Goal: Task Accomplishment & Management: Use online tool/utility

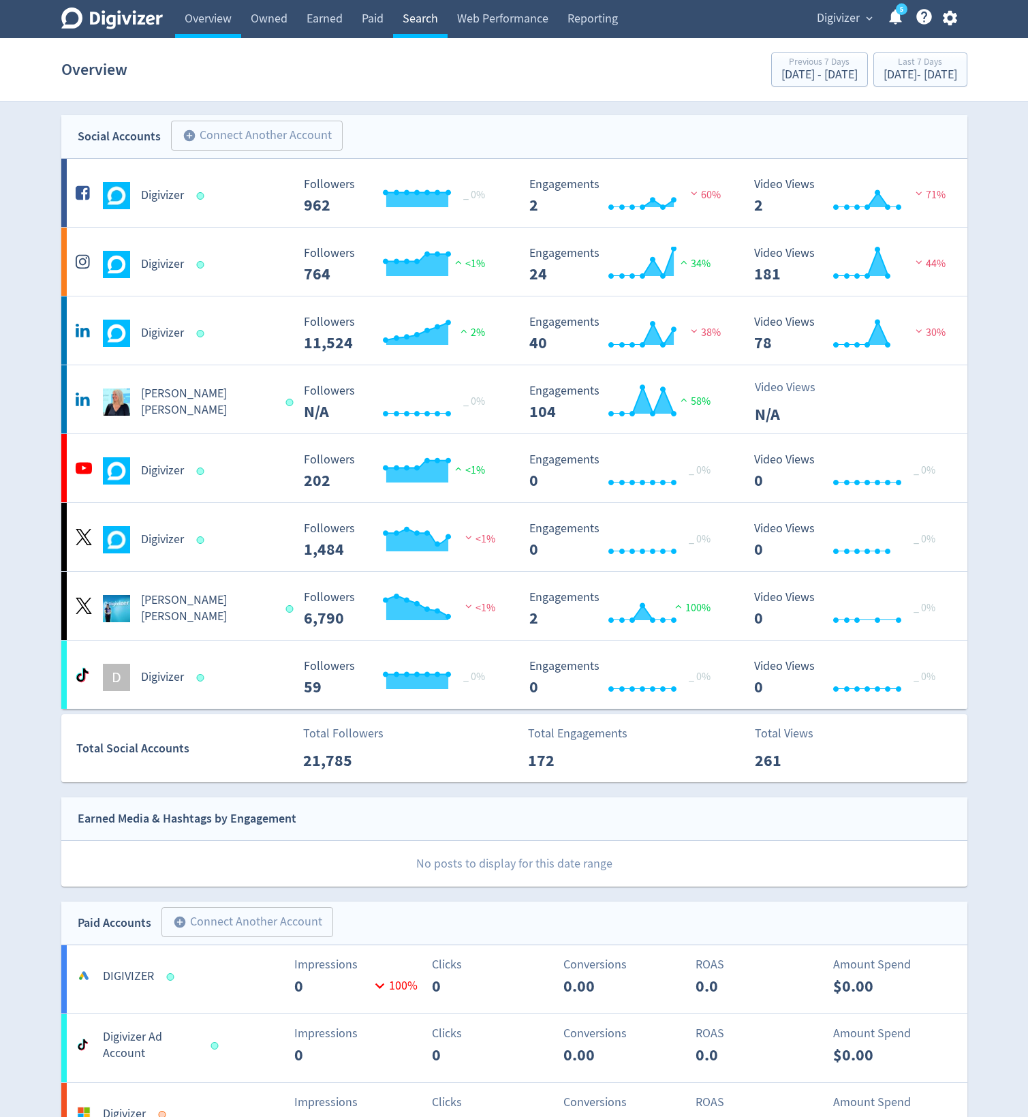
click at [425, 12] on link "Search" at bounding box center [420, 19] width 55 height 38
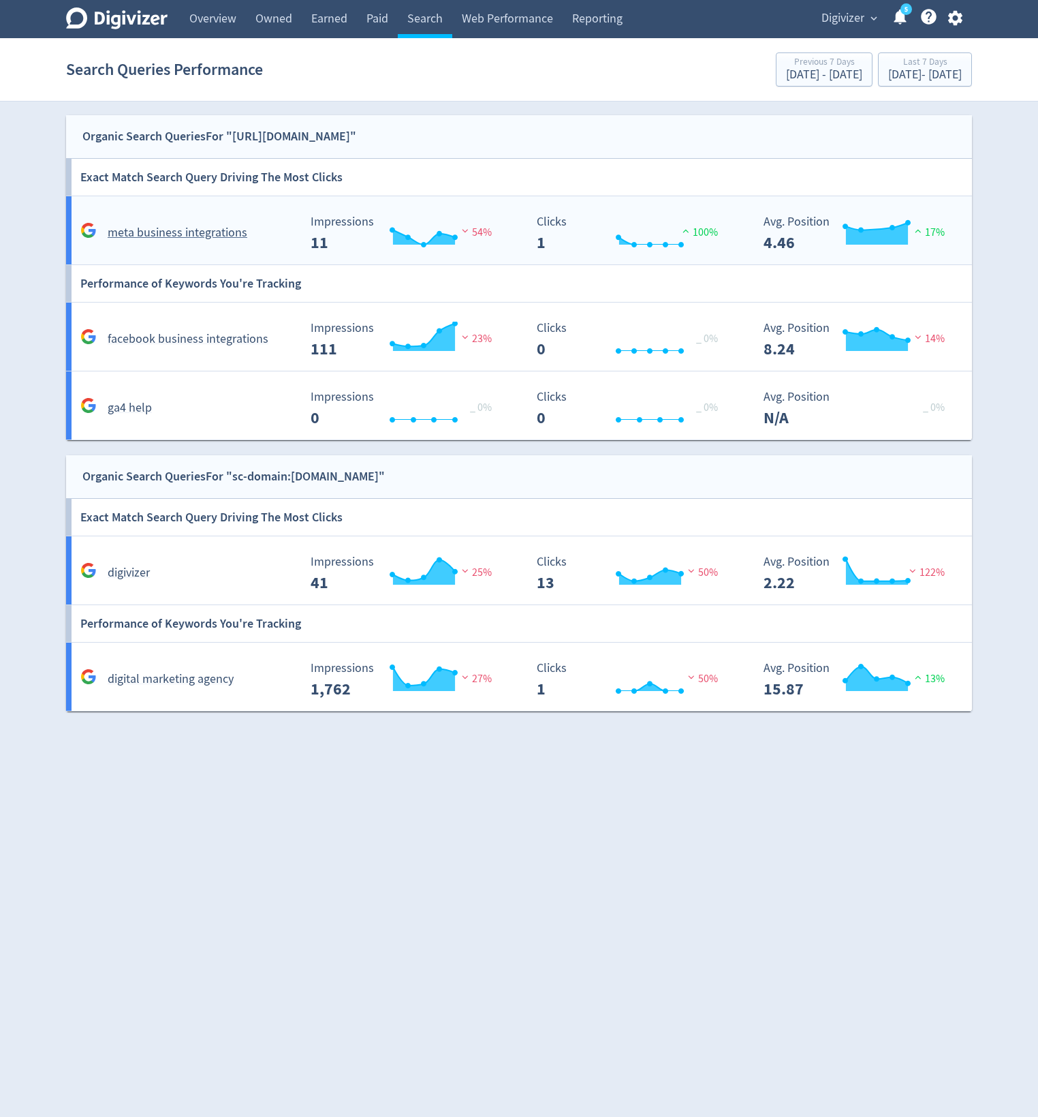
click at [290, 217] on div "meta business integrations" at bounding box center [185, 227] width 227 height 32
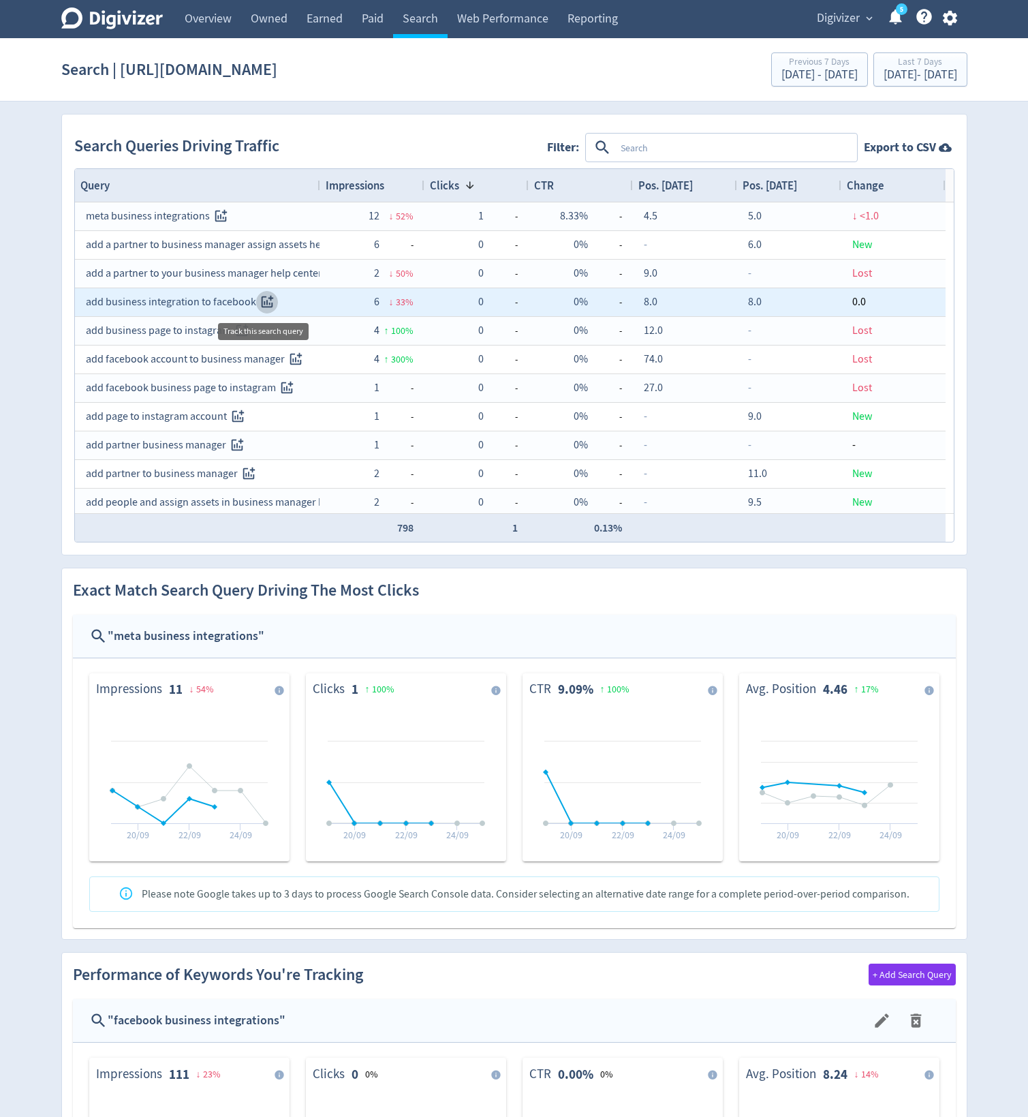
click at [262, 301] on icon "Track this search query" at bounding box center [268, 302] width 16 height 16
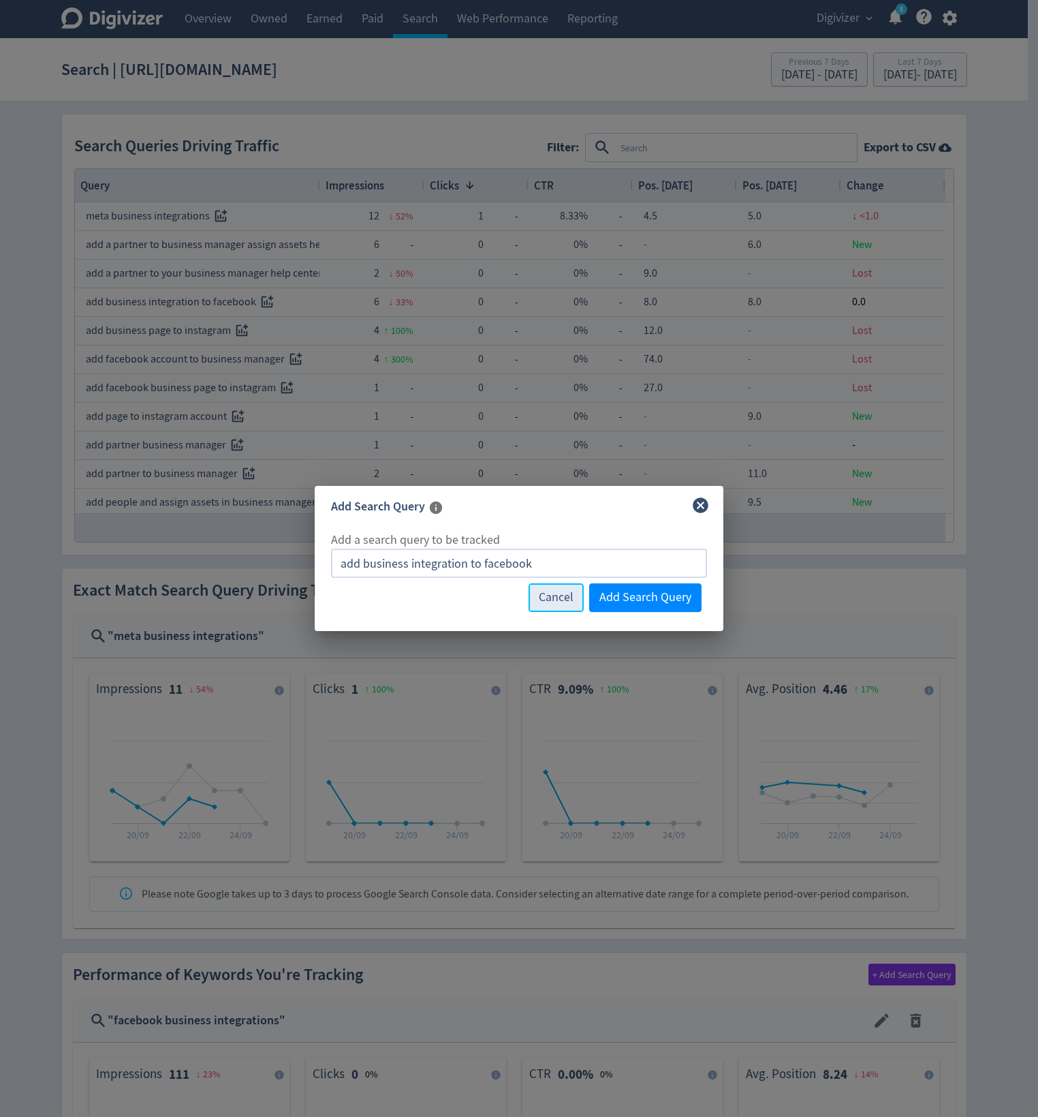
click at [559, 595] on span "Cancel" at bounding box center [556, 597] width 35 height 12
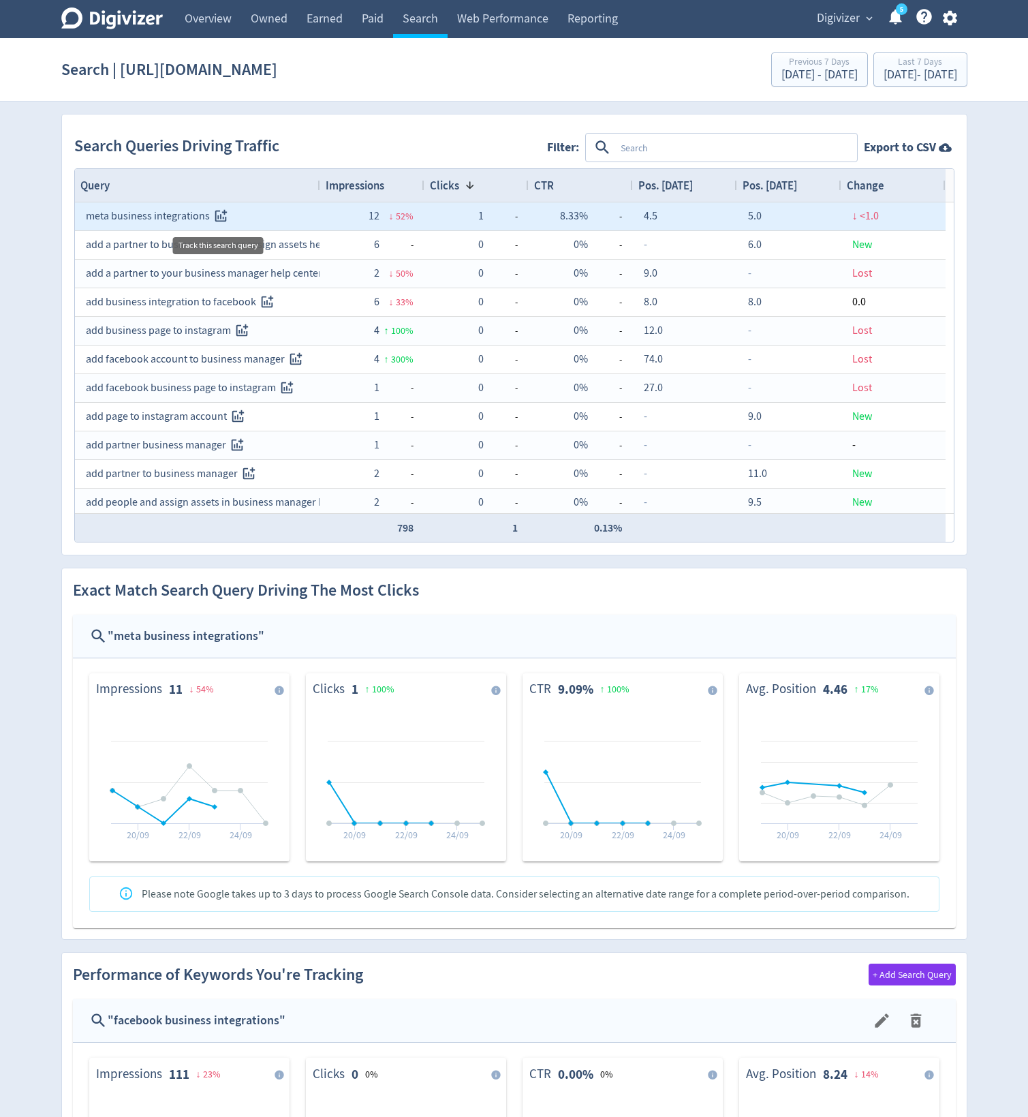
click at [215, 213] on icon "Track this search query" at bounding box center [221, 216] width 16 height 16
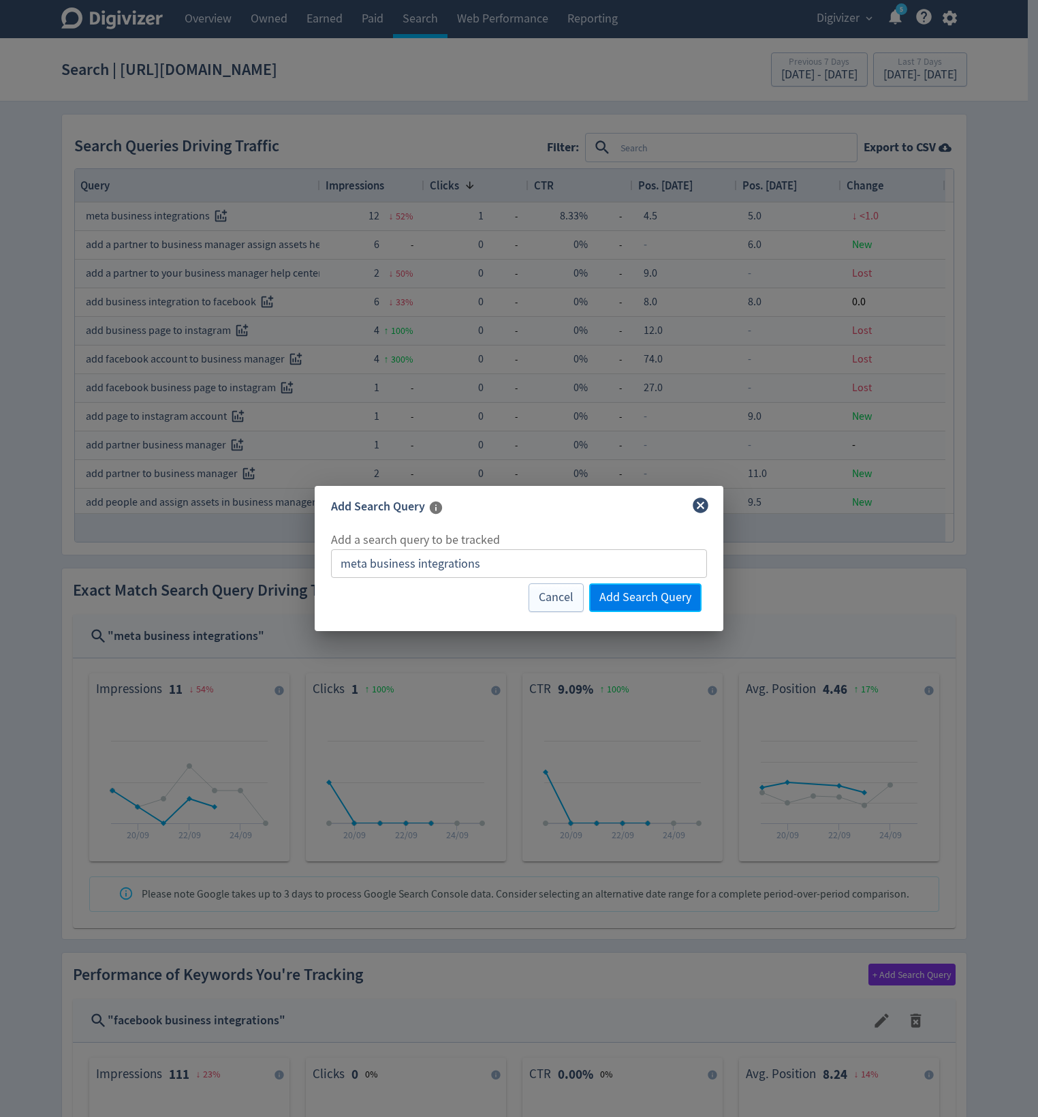
click at [615, 595] on span "Add Search Query" at bounding box center [646, 597] width 92 height 12
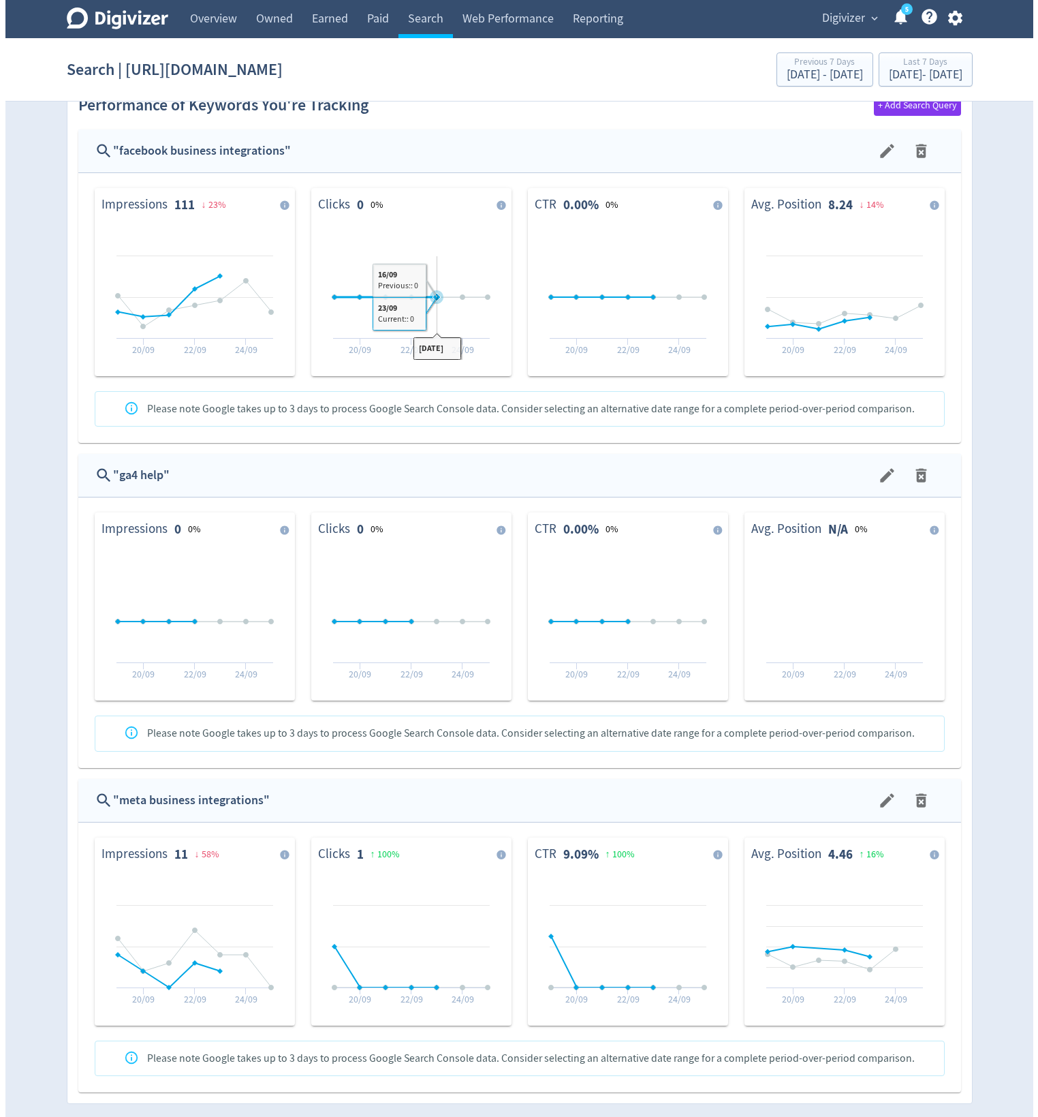
scroll to position [955, 0]
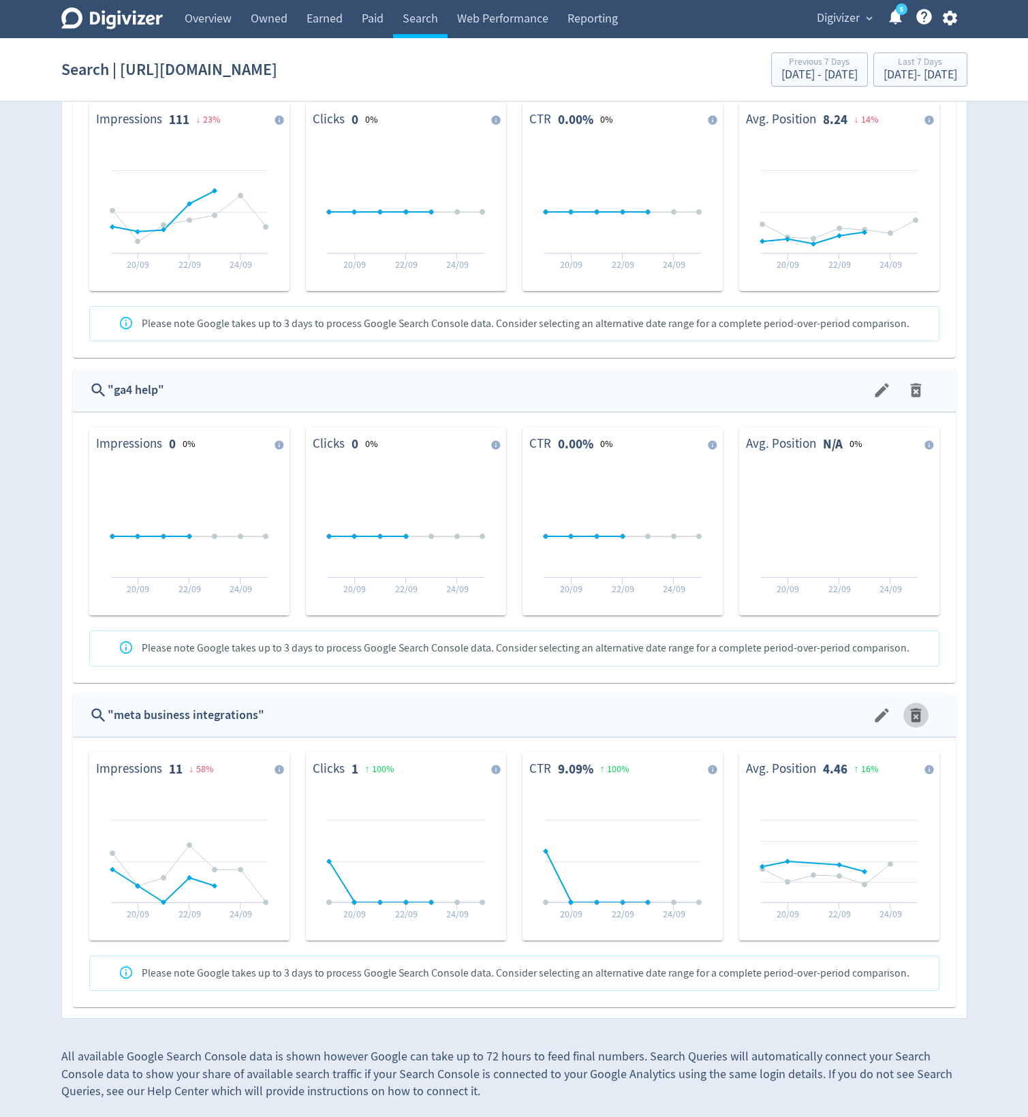
click at [915, 711] on icon "menu" at bounding box center [916, 715] width 18 height 18
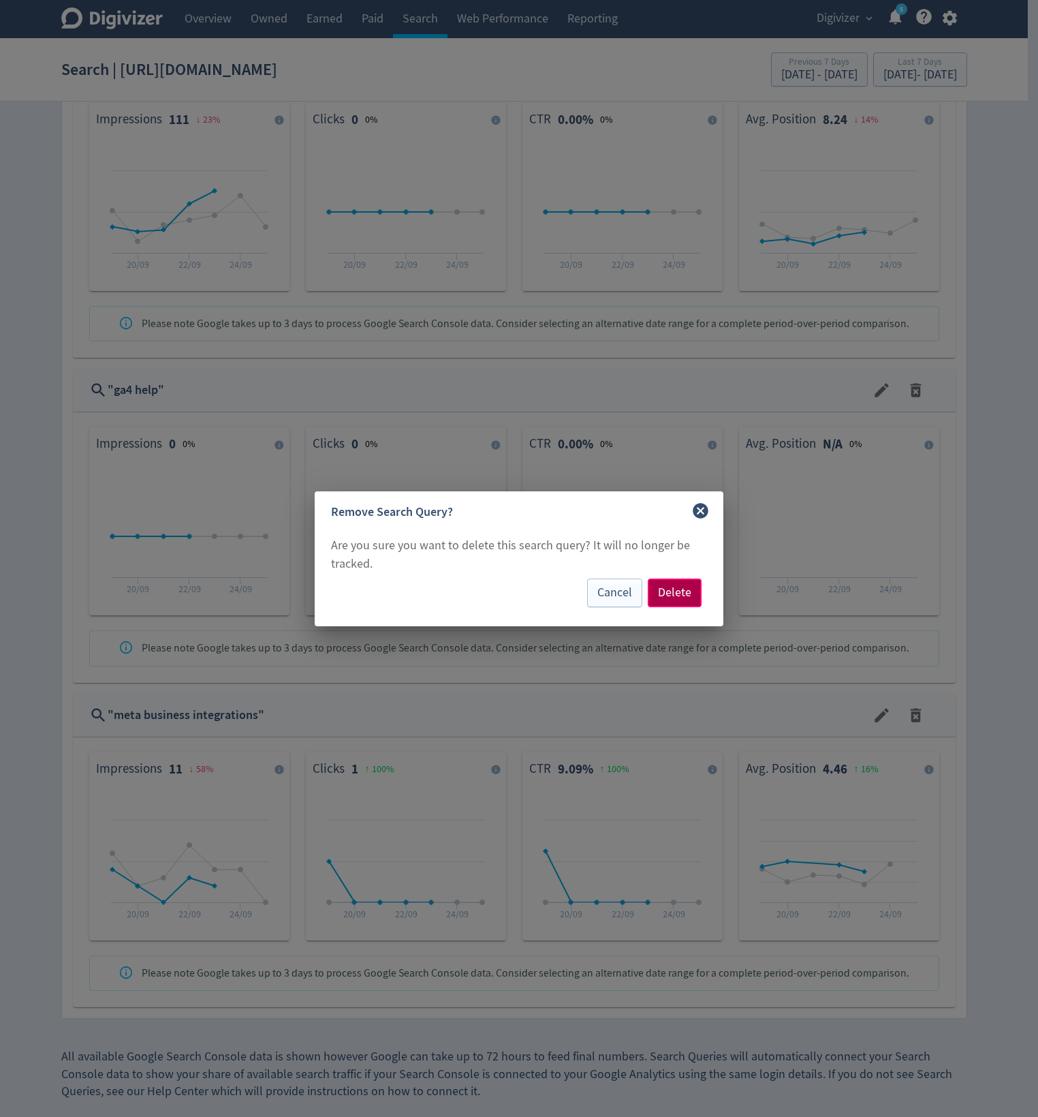
click at [674, 594] on span "Delete" at bounding box center [674, 593] width 33 height 12
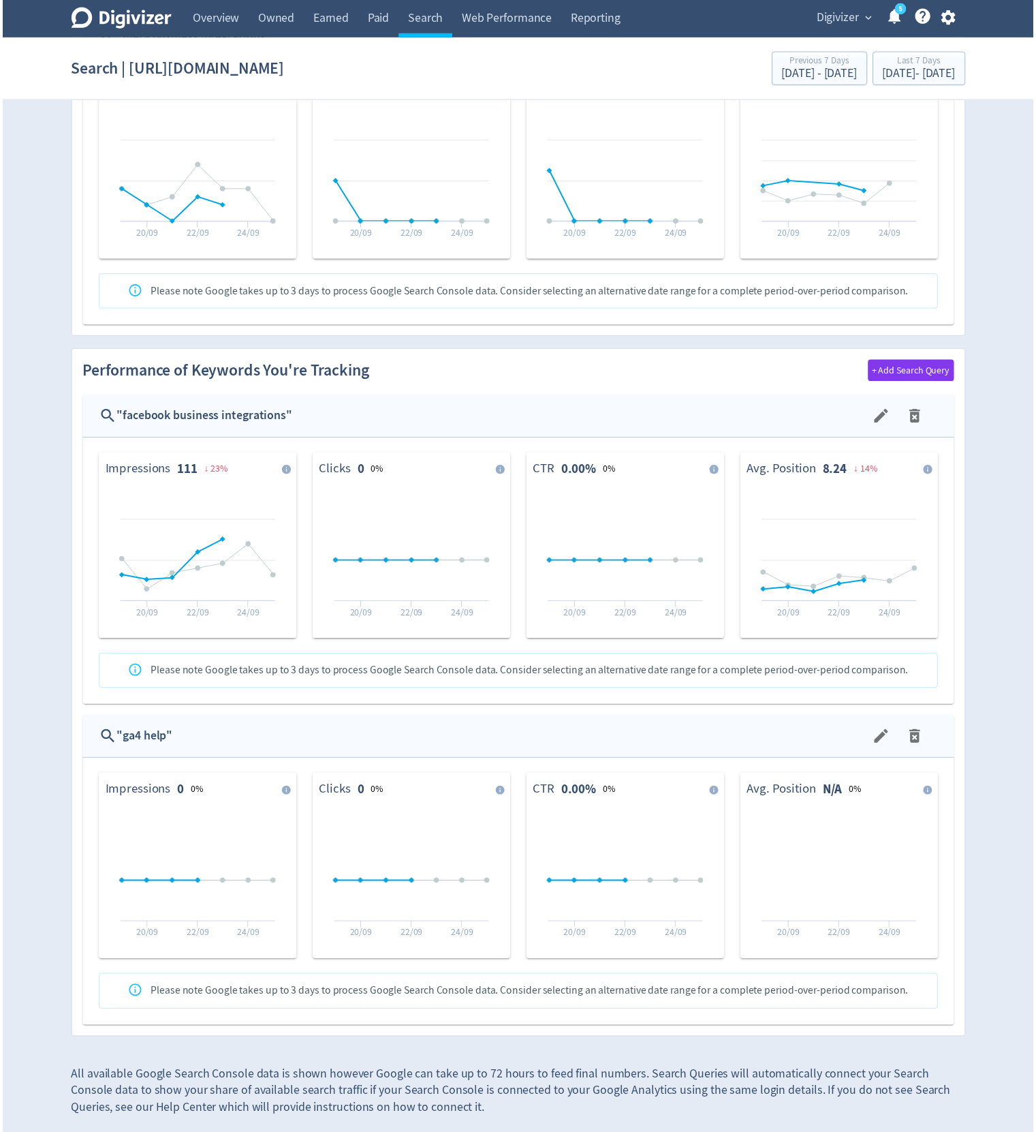
scroll to position [615, 0]
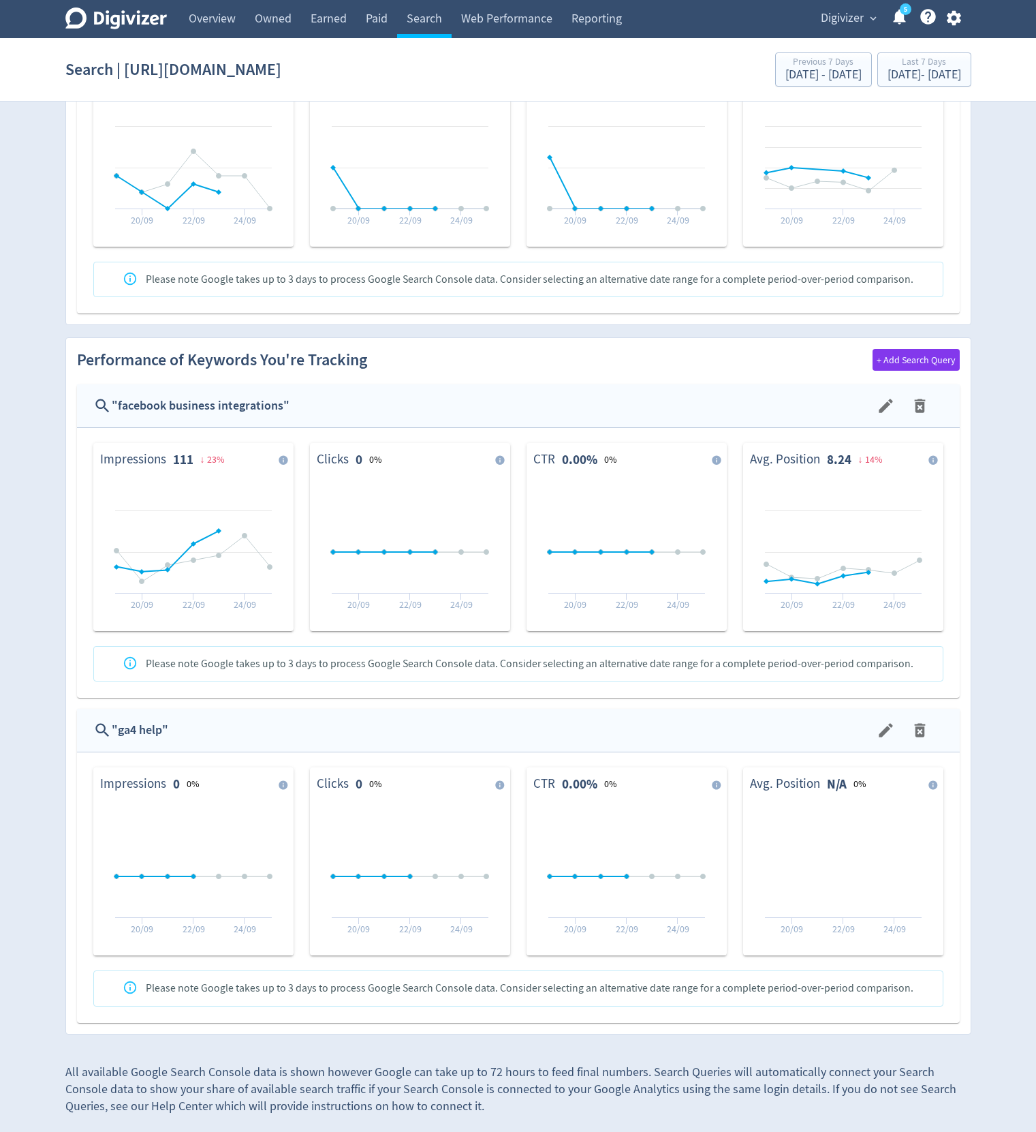
drag, startPoint x: 1038, startPoint y: 127, endPoint x: 983, endPoint y: 199, distance: 90.9
click at [1019, 439] on div "Digivizer Logo [PERSON_NAME] Logo Overview Owned Earned Paid Search Web Perform…" at bounding box center [518, 258] width 1036 height 1747
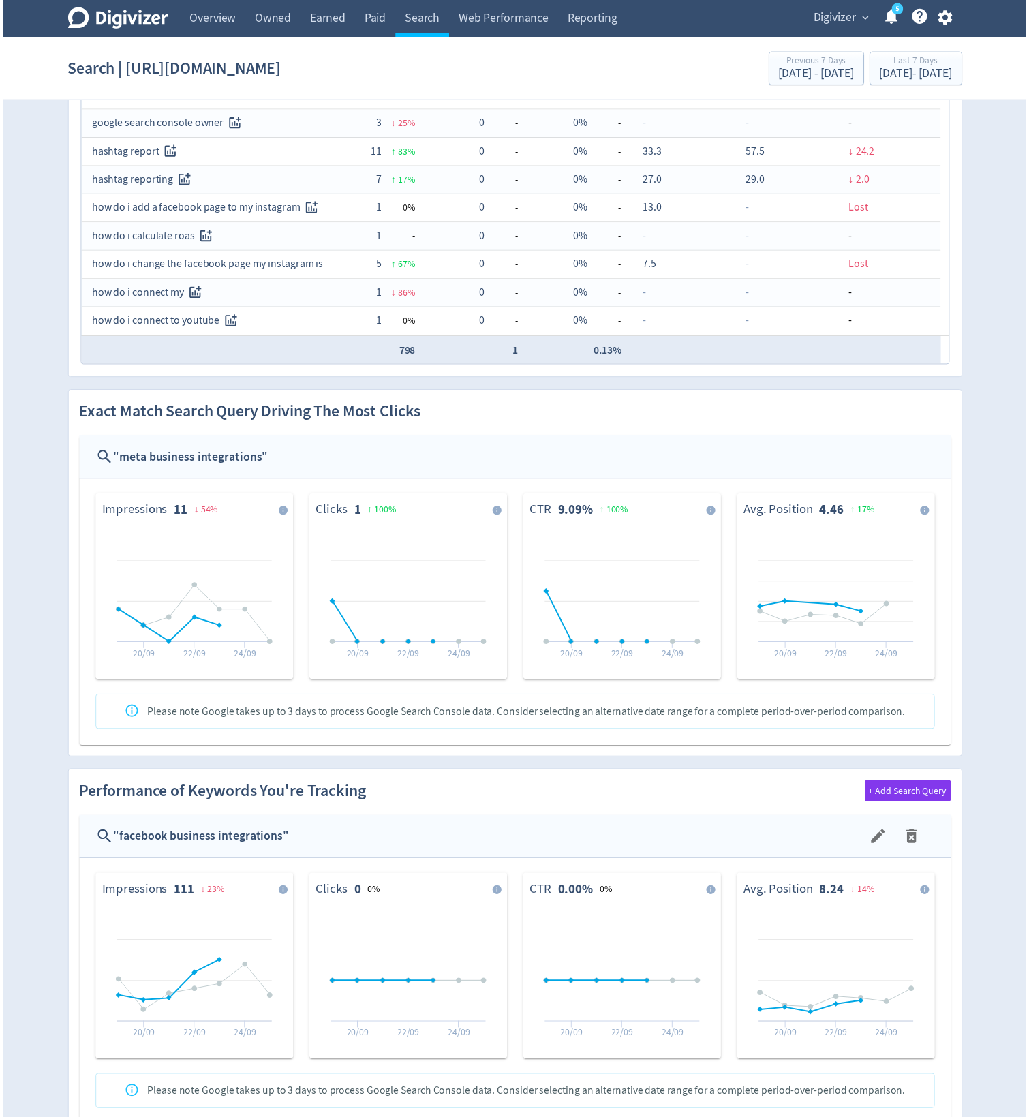
scroll to position [0, 0]
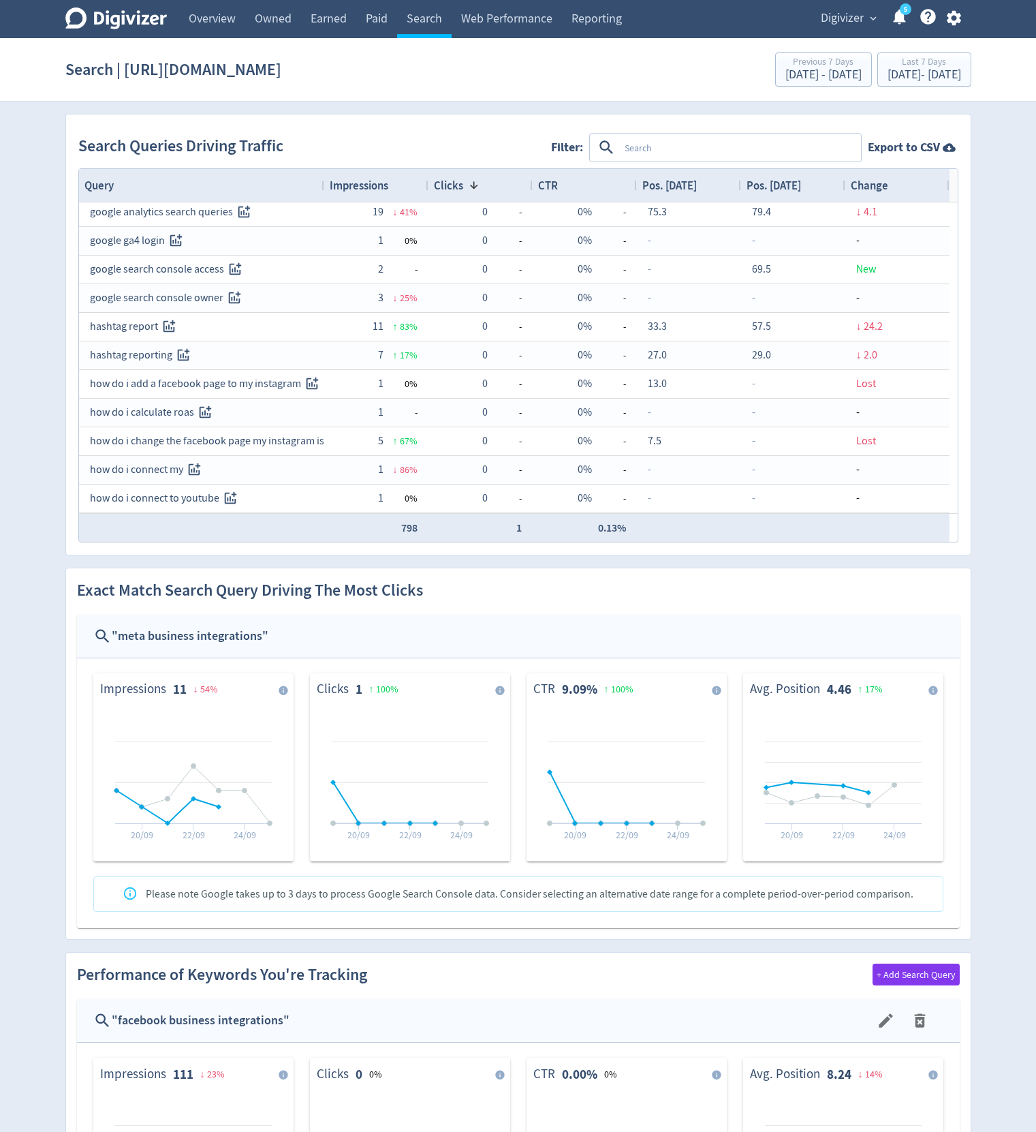
click at [1000, 113] on div "Digivizer Logo [PERSON_NAME] Logo Overview Owned Earned Paid Search Web Perform…" at bounding box center [518, 873] width 1036 height 1747
click at [998, 181] on div "Digivizer Logo [PERSON_NAME] Logo Overview Owned Earned Paid Search Web Perform…" at bounding box center [518, 873] width 1036 height 1747
click at [995, 326] on div "Digivizer Logo [PERSON_NAME] Logo Overview Owned Earned Paid Search Web Perform…" at bounding box center [518, 873] width 1036 height 1747
click at [996, 258] on div "Digivizer Logo [PERSON_NAME] Logo Overview Owned Earned Paid Search Web Perform…" at bounding box center [518, 873] width 1036 height 1747
click at [996, 212] on div "Digivizer Logo [PERSON_NAME] Logo Overview Owned Earned Paid Search Web Perform…" at bounding box center [518, 873] width 1036 height 1747
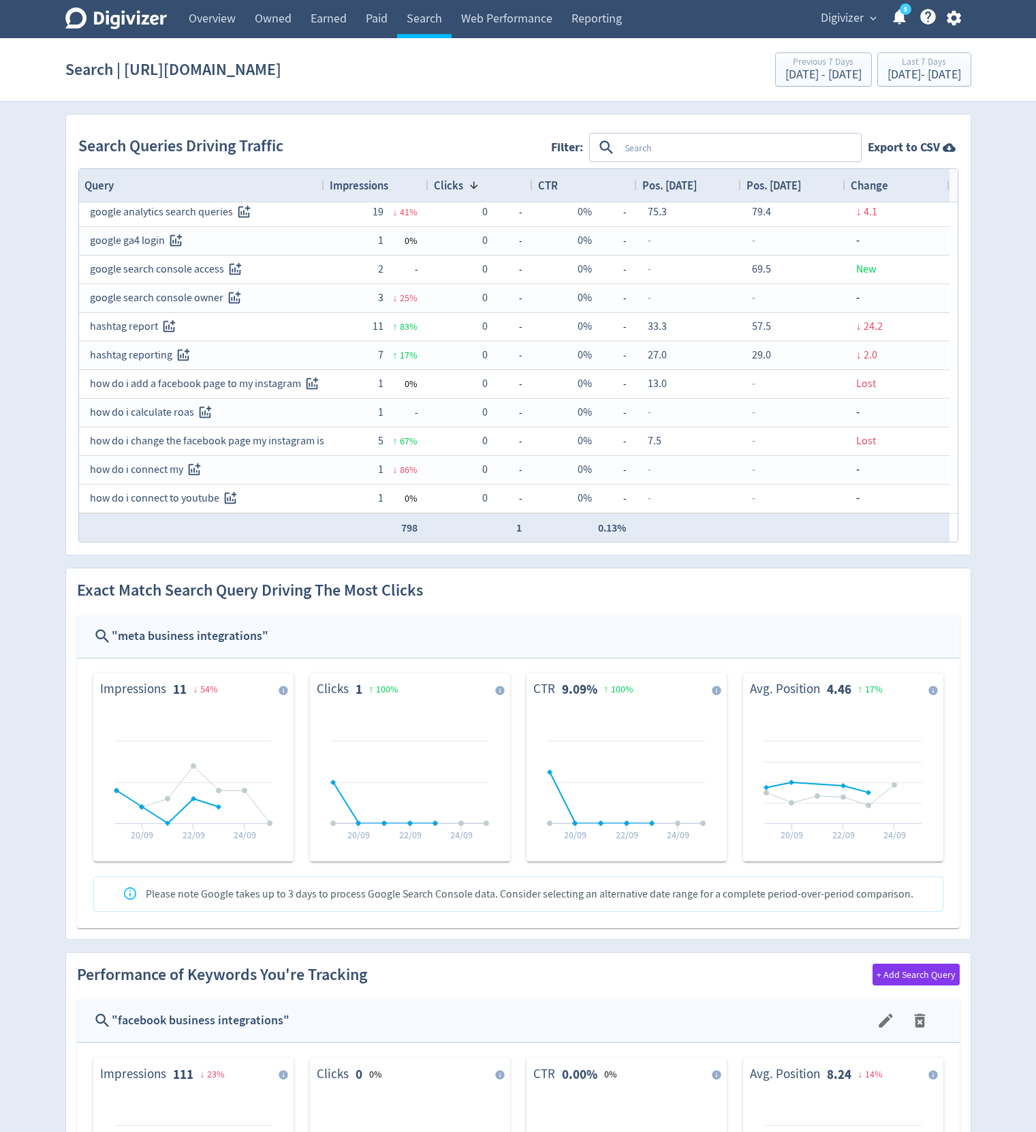
click at [995, 166] on div "Digivizer Logo [PERSON_NAME] Logo Overview Owned Earned Paid Search Web Perform…" at bounding box center [518, 873] width 1036 height 1747
click at [995, 134] on div "Digivizer Logo [PERSON_NAME] Logo Overview Owned Earned Paid Search Web Perform…" at bounding box center [518, 873] width 1036 height 1747
click at [991, 294] on div "Digivizer Logo [PERSON_NAME] Logo Overview Owned Earned Paid Search Web Perform…" at bounding box center [518, 873] width 1036 height 1747
click at [1004, 407] on div "Digivizer Logo [PERSON_NAME] Logo Overview Owned Earned Paid Search Web Perform…" at bounding box center [518, 873] width 1036 height 1747
click at [1006, 370] on div "Digivizer Logo [PERSON_NAME] Logo Overview Owned Earned Paid Search Web Perform…" at bounding box center [518, 873] width 1036 height 1747
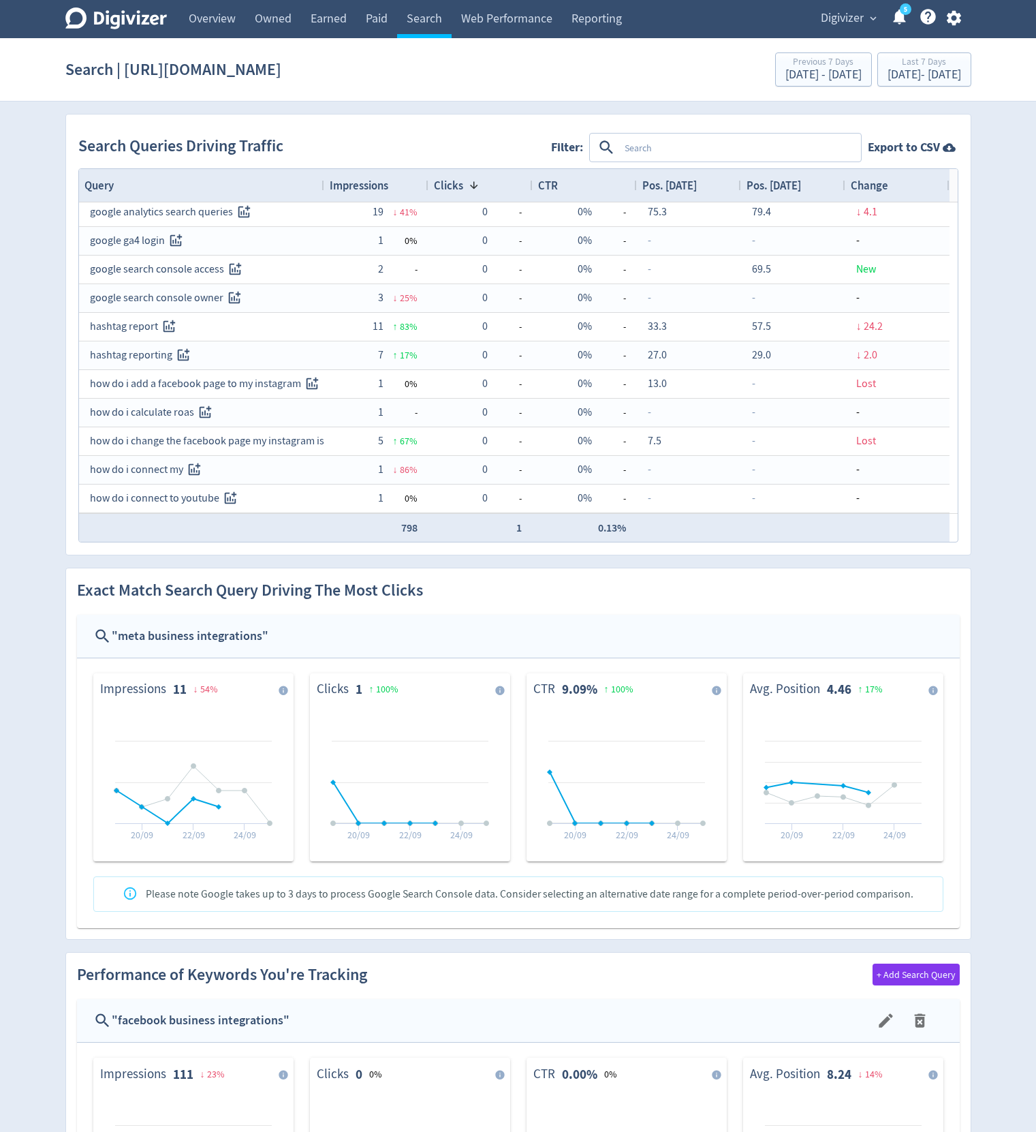
click at [1005, 343] on div "Digivizer Logo [PERSON_NAME] Logo Overview Owned Earned Paid Search Web Perform…" at bounding box center [518, 873] width 1036 height 1747
click at [1005, 316] on div "Digivizer Logo [PERSON_NAME] Logo Overview Owned Earned Paid Search Web Perform…" at bounding box center [518, 873] width 1036 height 1747
click at [1005, 265] on div "Digivizer Logo [PERSON_NAME] Logo Overview Owned Earned Paid Search Web Perform…" at bounding box center [518, 873] width 1036 height 1747
click at [986, 116] on div "Digivizer Logo [PERSON_NAME] Logo Overview Owned Earned Paid Search Web Perform…" at bounding box center [518, 873] width 1036 height 1747
drag, startPoint x: 1004, startPoint y: 534, endPoint x: 994, endPoint y: 479, distance: 56.1
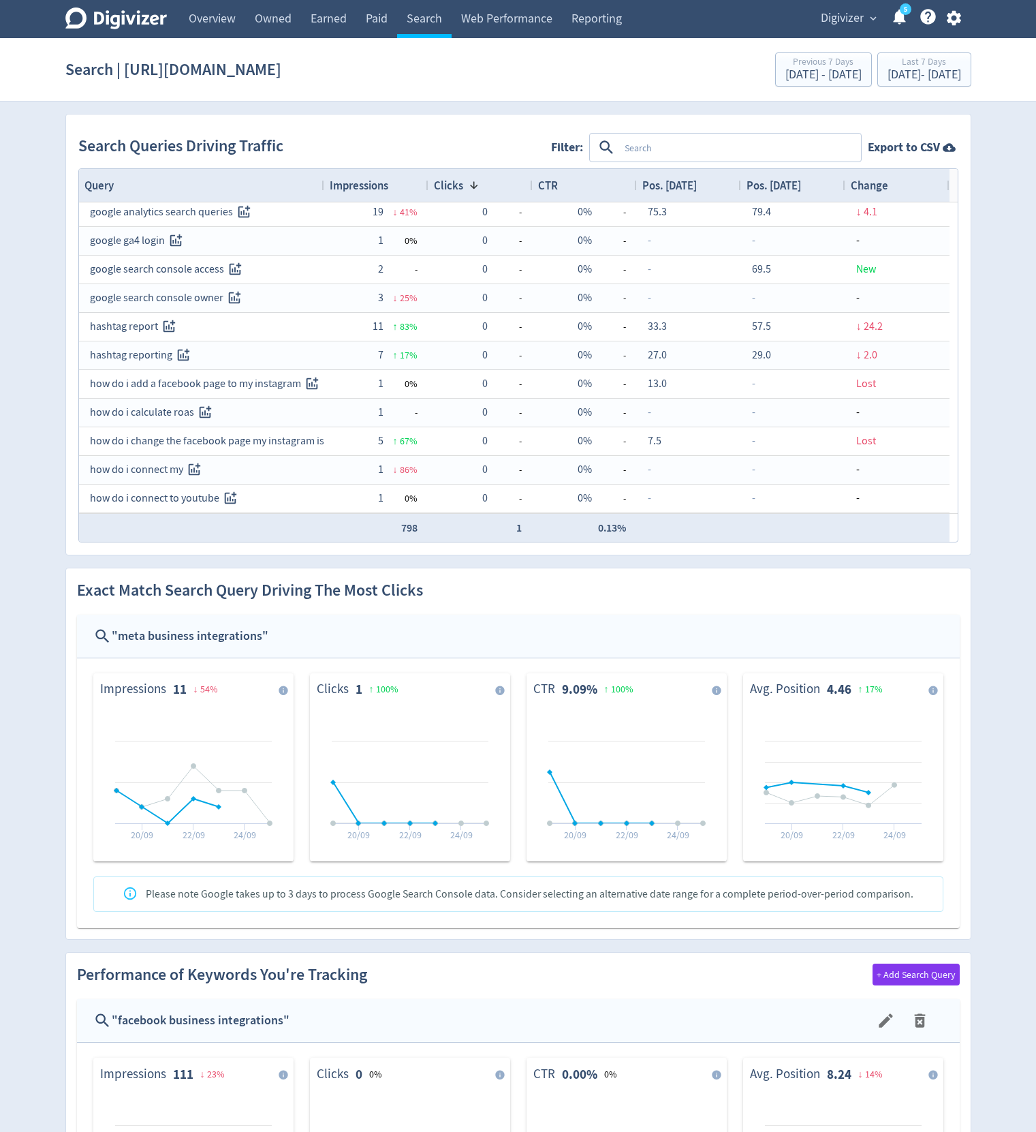
click at [1004, 533] on div "Digivizer Logo [PERSON_NAME] Logo Overview Owned Earned Paid Search Web Perform…" at bounding box center [518, 873] width 1036 height 1747
click at [993, 478] on div "Digivizer Logo [PERSON_NAME] Logo Overview Owned Earned Paid Search Web Perform…" at bounding box center [518, 873] width 1036 height 1747
click at [991, 451] on div "Digivizer Logo [PERSON_NAME] Logo Overview Owned Earned Paid Search Web Perform…" at bounding box center [518, 873] width 1036 height 1747
click at [999, 293] on div "Digivizer Logo [PERSON_NAME] Logo Overview Owned Earned Paid Search Web Perform…" at bounding box center [518, 873] width 1036 height 1747
click at [1001, 182] on div "Digivizer Logo [PERSON_NAME] Logo Overview Owned Earned Paid Search Web Perform…" at bounding box center [518, 873] width 1036 height 1747
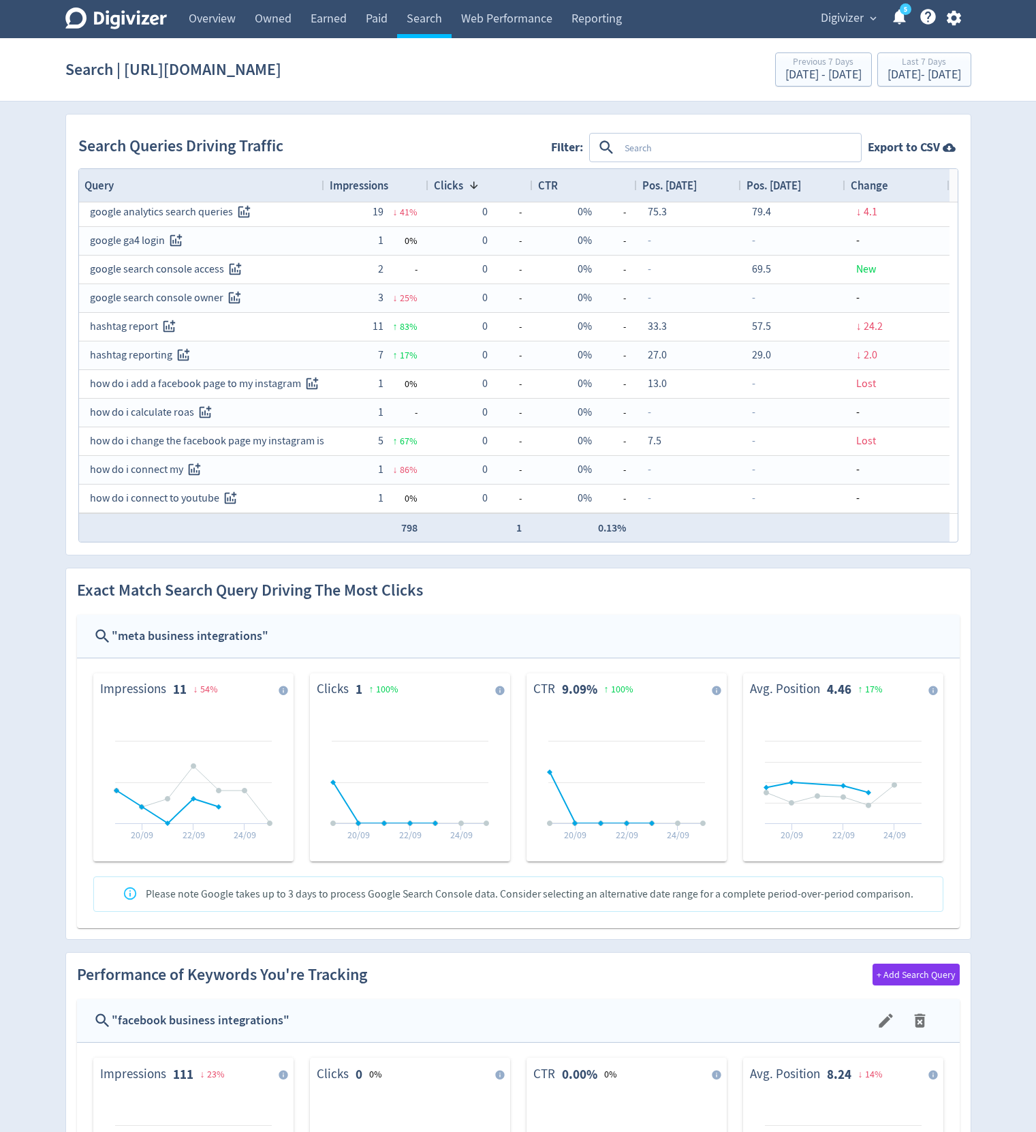
click at [989, 602] on div "Digivizer Logo [PERSON_NAME] Logo Overview Owned Earned Paid Search Web Perform…" at bounding box center [518, 873] width 1036 height 1747
click at [990, 583] on div "Digivizer Logo [PERSON_NAME] Logo Overview Owned Earned Paid Search Web Perform…" at bounding box center [518, 873] width 1036 height 1747
click at [991, 578] on div "Digivizer Logo [PERSON_NAME] Logo Overview Owned Earned Paid Search Web Perform…" at bounding box center [518, 873] width 1036 height 1747
click at [990, 454] on div "Digivizer Logo [PERSON_NAME] Logo Overview Owned Earned Paid Search Web Perform…" at bounding box center [518, 873] width 1036 height 1747
click at [1011, 254] on div "Digivizer Logo [PERSON_NAME] Logo Overview Owned Earned Paid Search Web Perform…" at bounding box center [518, 873] width 1036 height 1747
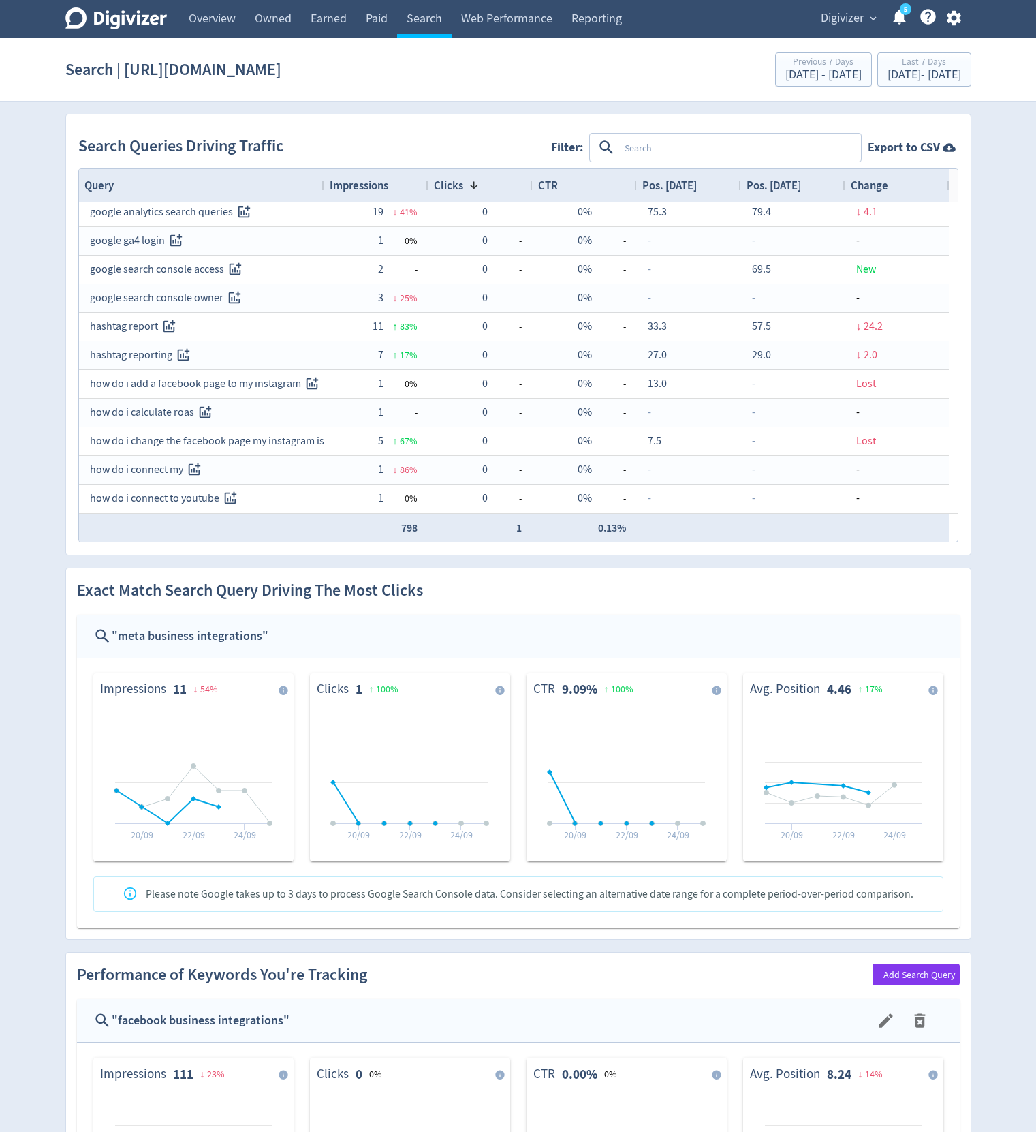
click at [1019, 662] on div "Digivizer Logo [PERSON_NAME] Logo Overview Owned Earned Paid Search Web Perform…" at bounding box center [518, 873] width 1036 height 1747
click at [1018, 652] on div "Digivizer Logo [PERSON_NAME] Logo Overview Owned Earned Paid Search Web Perform…" at bounding box center [518, 873] width 1036 height 1747
drag, startPoint x: 1017, startPoint y: 644, endPoint x: 1004, endPoint y: 514, distance: 130.8
click at [1017, 642] on div "Digivizer Logo [PERSON_NAME] Logo Overview Owned Earned Paid Search Web Perform…" at bounding box center [518, 873] width 1036 height 1747
drag, startPoint x: 1004, startPoint y: 506, endPoint x: 1006, endPoint y: 362, distance: 143.8
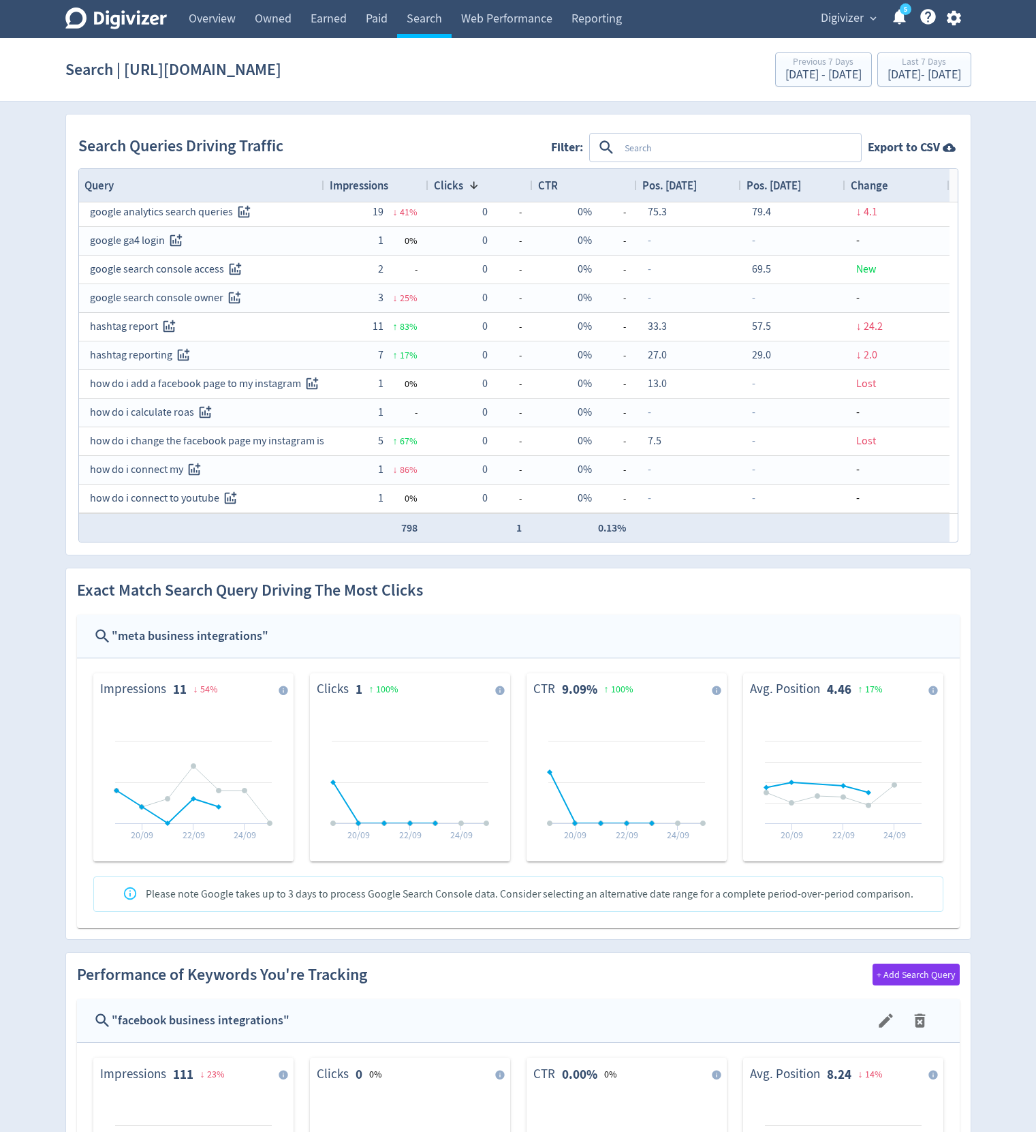
click at [1004, 499] on div "Digivizer Logo [PERSON_NAME] Logo Overview Owned Earned Paid Search Web Perform…" at bounding box center [518, 873] width 1036 height 1747
click at [1005, 319] on div "Digivizer Logo [PERSON_NAME] Logo Overview Owned Earned Paid Search Web Perform…" at bounding box center [518, 873] width 1036 height 1747
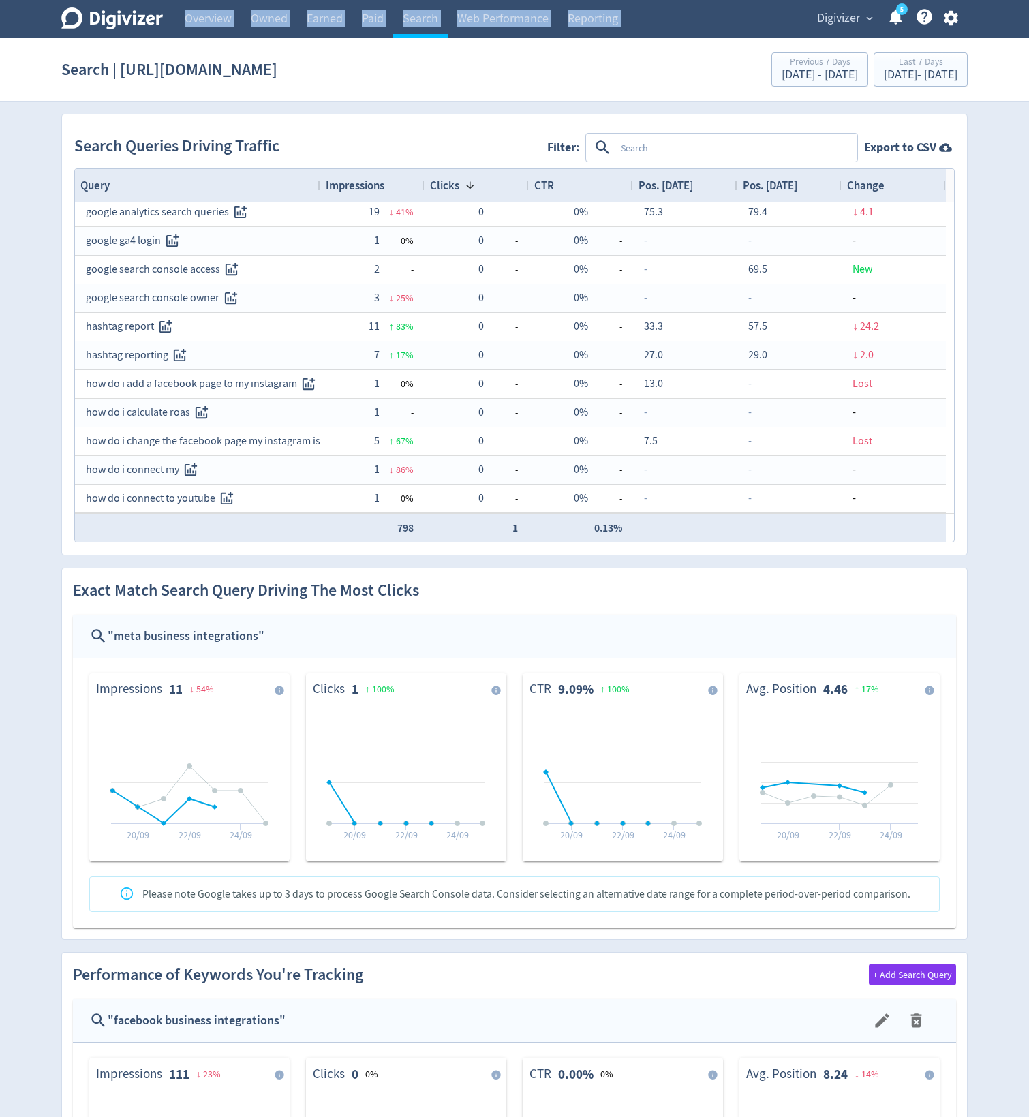
drag, startPoint x: 743, startPoint y: 1, endPoint x: 580, endPoint y: -5, distance: 162.3
click at [580, 0] on html "Digivizer Logo [PERSON_NAME] Logo Overview Owned Earned Paid Search Web Perform…" at bounding box center [514, 873] width 1029 height 1747
click at [528, 97] on section "Search | [URL][DOMAIN_NAME] Previous 7 Days [DATE] - [DATE] Last 7 Days [DATE] …" at bounding box center [514, 69] width 1029 height 63
